Goal: Navigation & Orientation: Find specific page/section

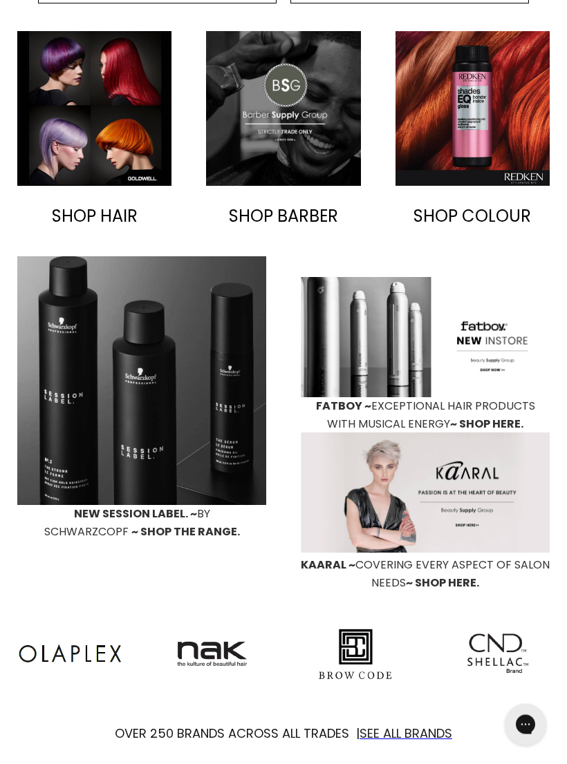
scroll to position [433, 0]
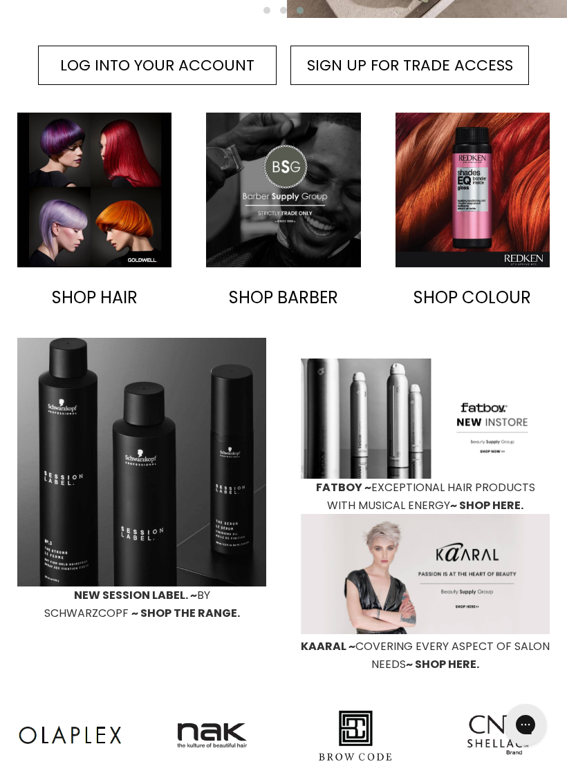
click at [82, 225] on img "Main content" at bounding box center [94, 190] width 154 height 154
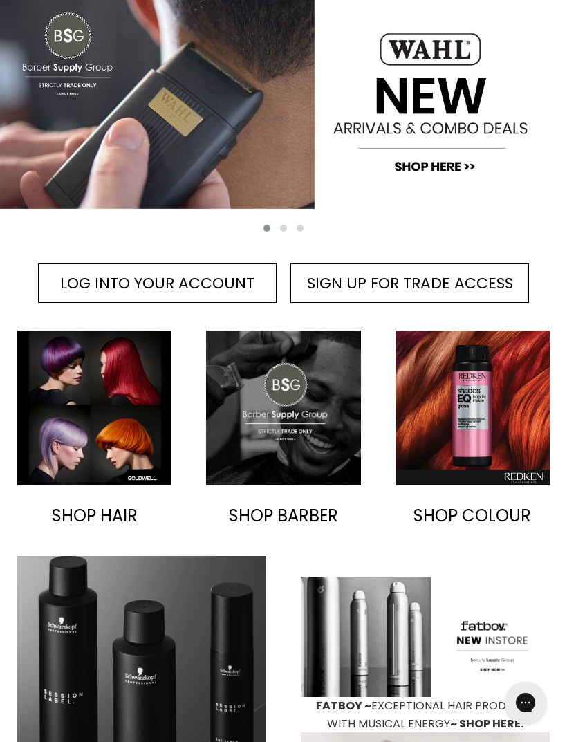
scroll to position [0, 0]
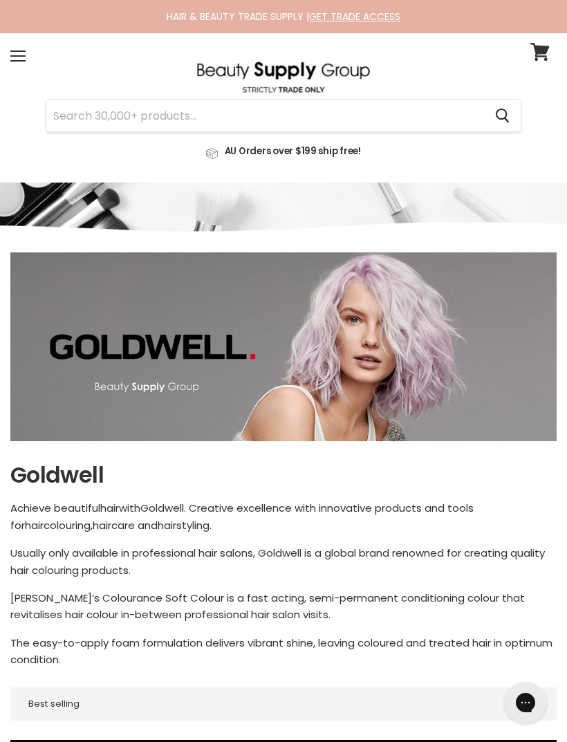
click at [21, 49] on div "Menu" at bounding box center [17, 56] width 29 height 32
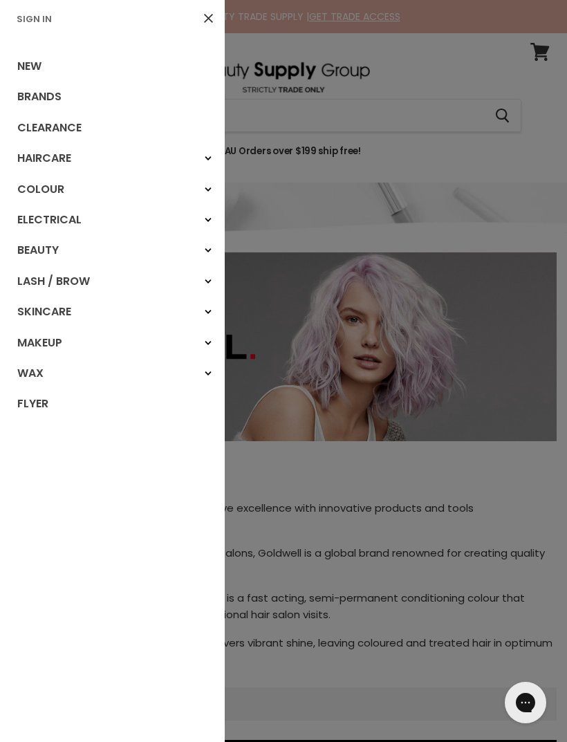
click at [40, 217] on link "Electrical" at bounding box center [112, 220] width 225 height 30
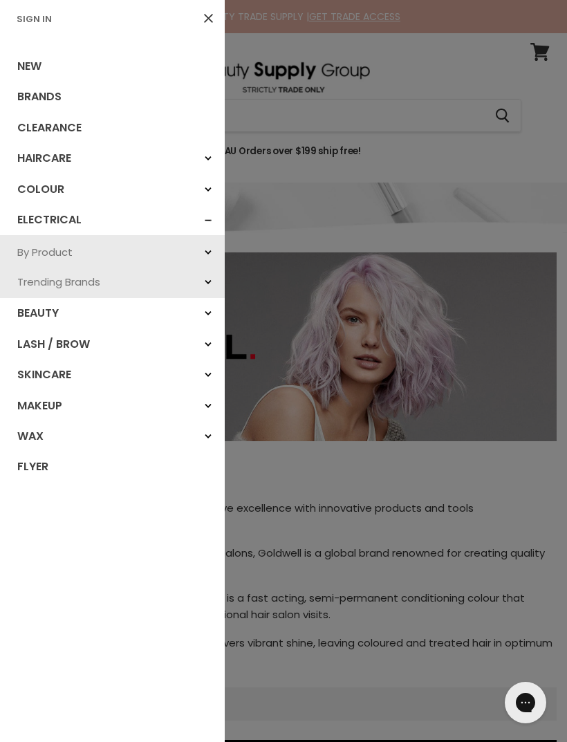
click at [44, 216] on link "Electrical" at bounding box center [112, 220] width 225 height 30
click at [54, 278] on link "Trending Brands" at bounding box center [112, 282] width 225 height 30
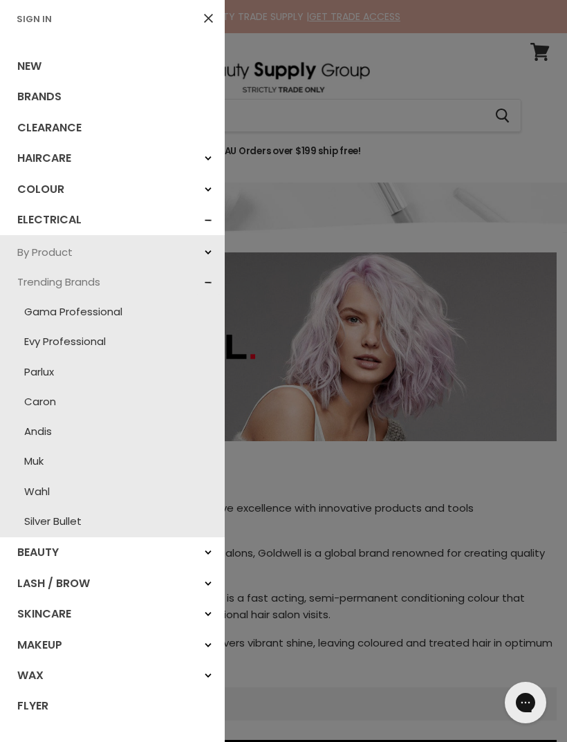
click at [42, 511] on link "Silver Bullet" at bounding box center [112, 521] width 211 height 30
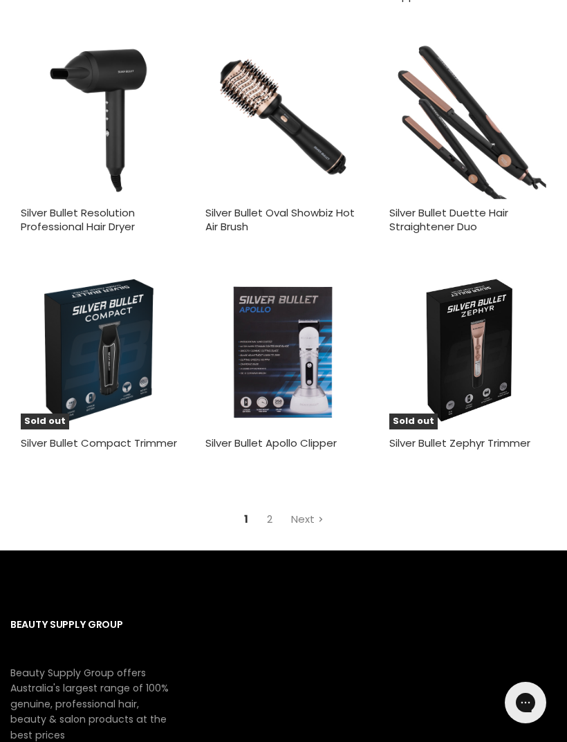
scroll to position [3915, 0]
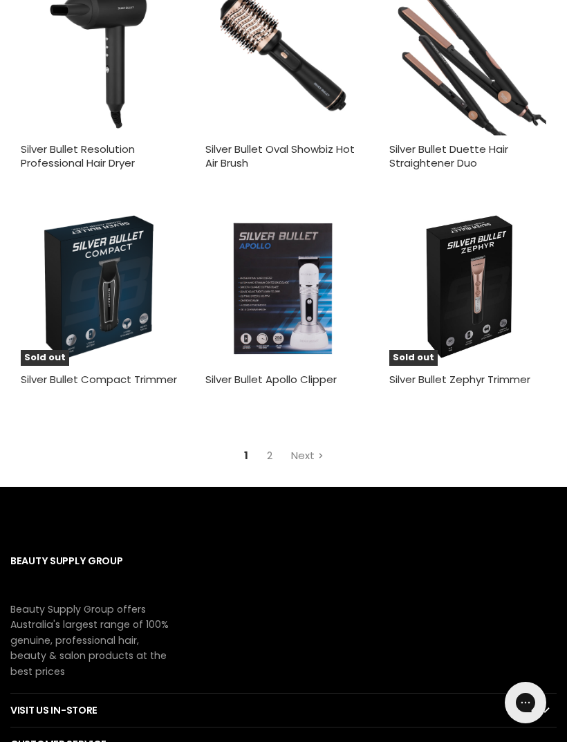
click at [312, 444] on link "Next" at bounding box center [307, 455] width 48 height 24
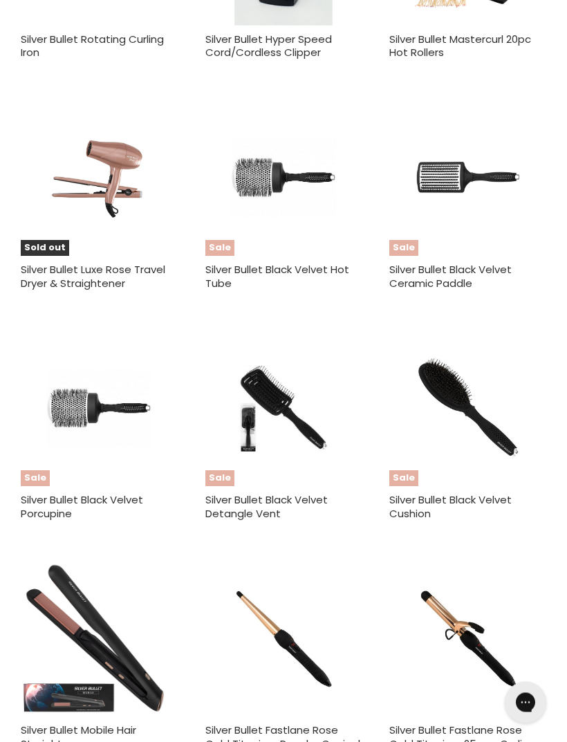
scroll to position [1543, 0]
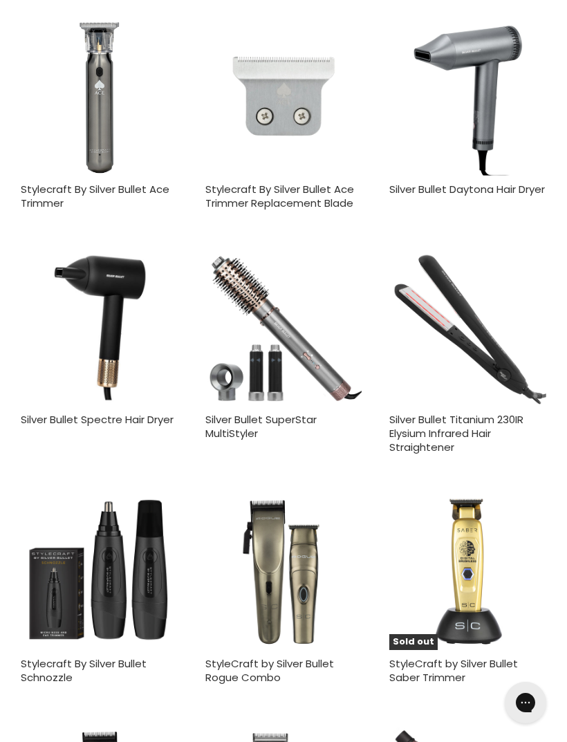
scroll to position [2018, 0]
